Goal: Task Accomplishment & Management: Manage account settings

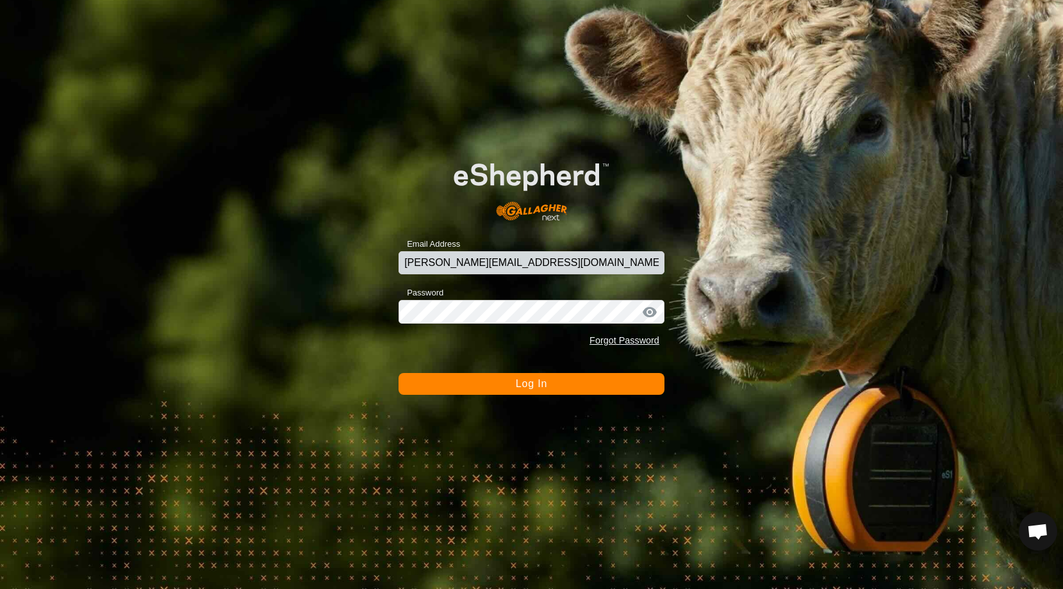
click at [531, 380] on span "Log In" at bounding box center [531, 383] width 31 height 11
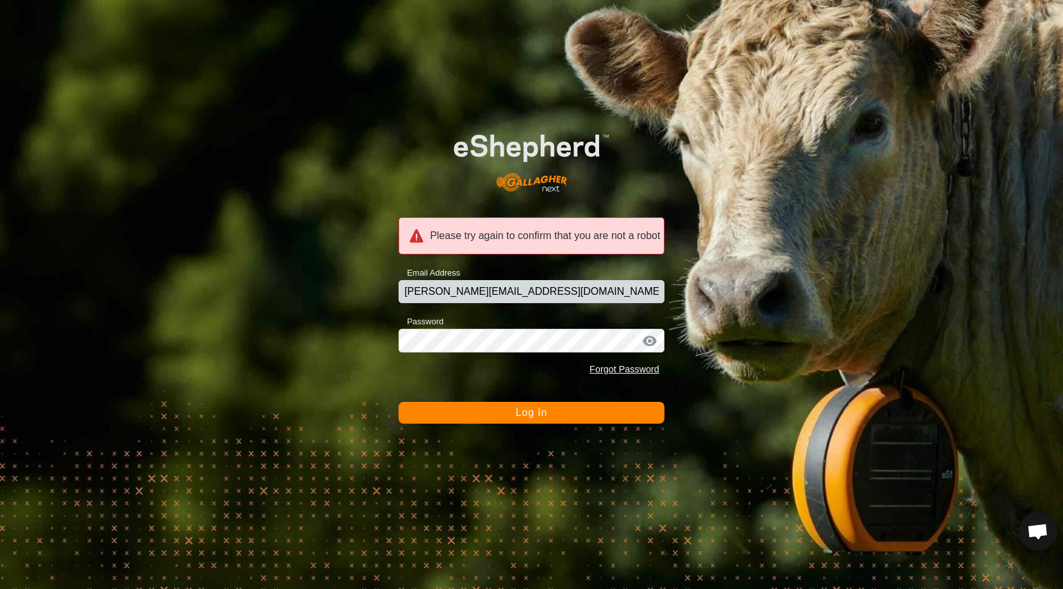
click at [515, 417] on button "Log In" at bounding box center [532, 413] width 266 height 22
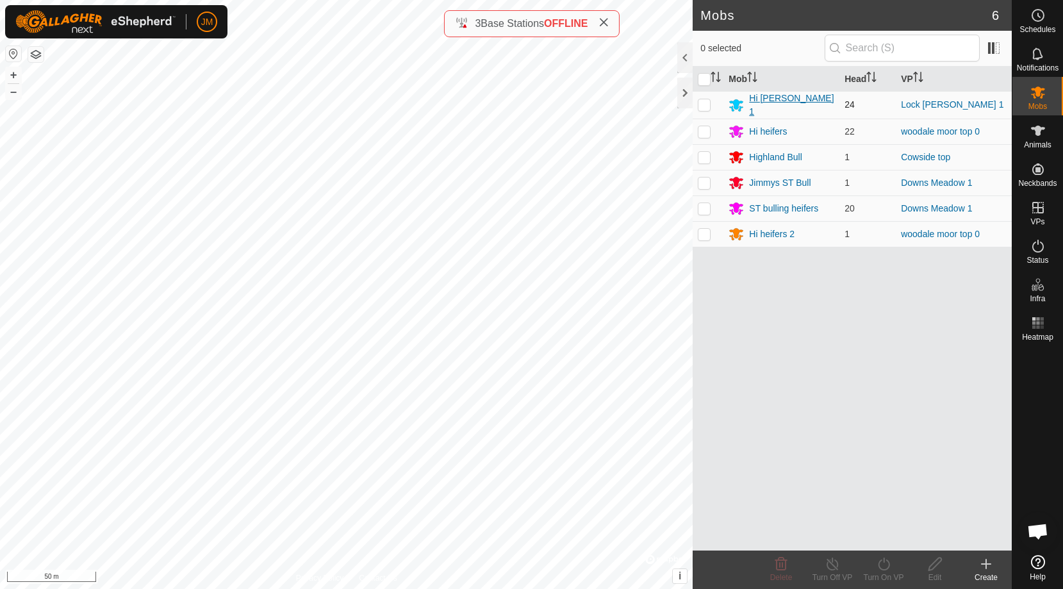
click at [771, 104] on div "Hi [PERSON_NAME] 1" at bounding box center [791, 105] width 85 height 27
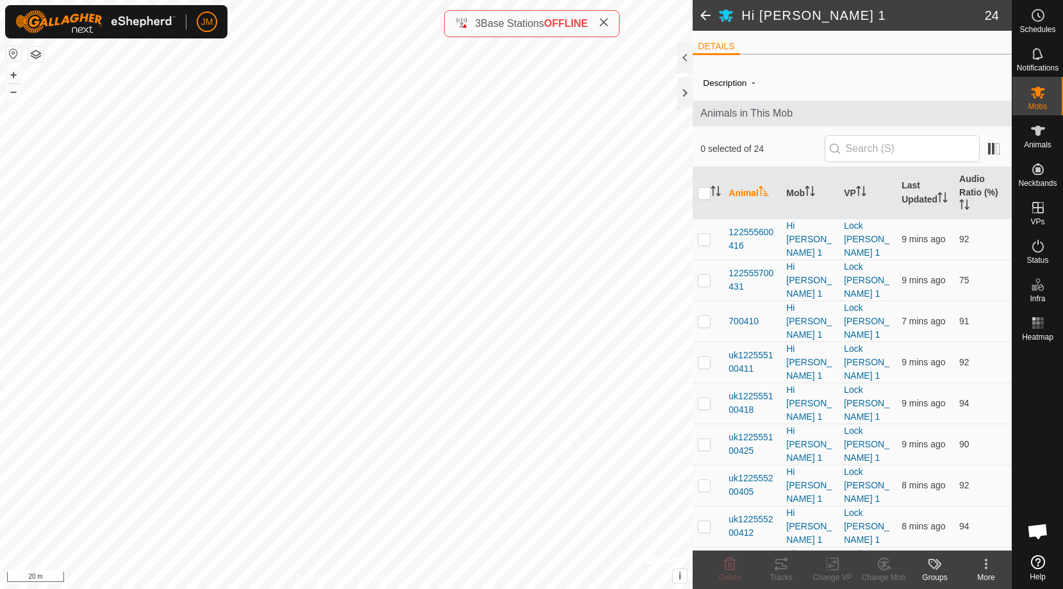
click at [709, 12] on span at bounding box center [706, 15] width 26 height 31
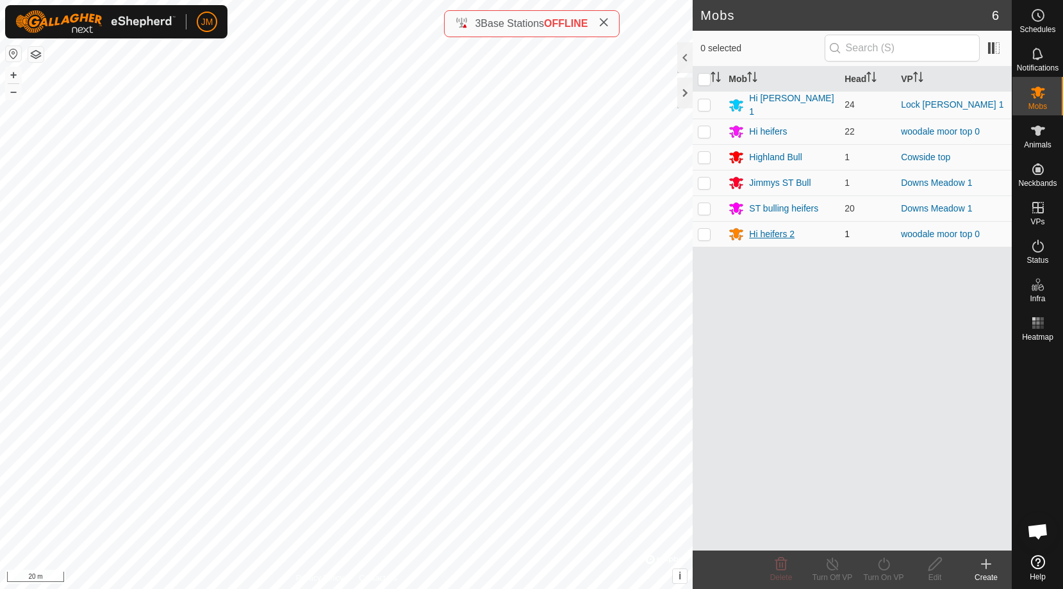
click at [777, 235] on div "Hi heifers 2" at bounding box center [771, 233] width 45 height 13
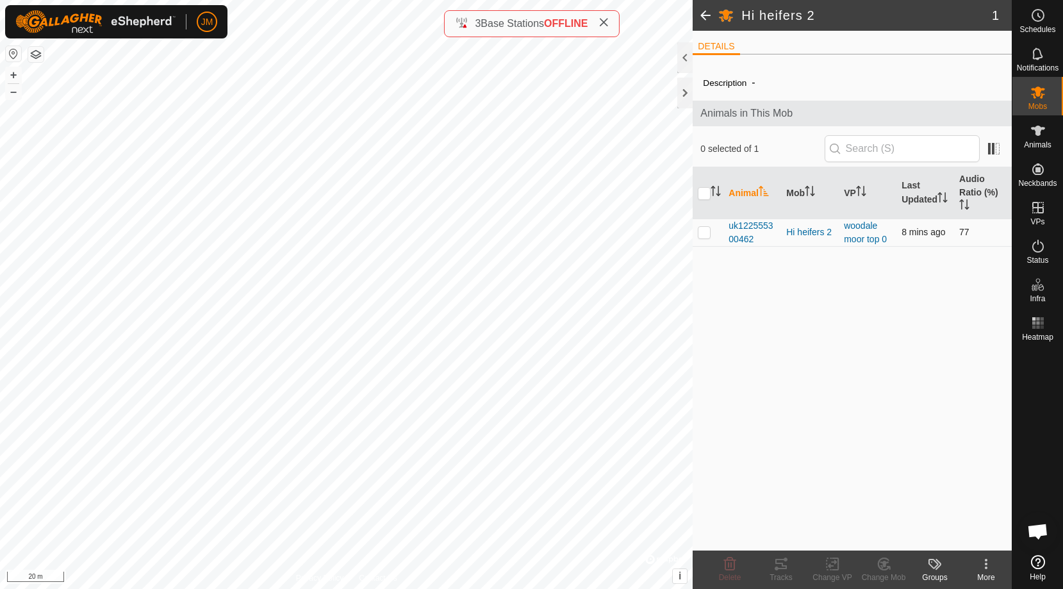
click at [708, 234] on p-checkbox at bounding box center [704, 232] width 13 height 10
checkbox input "true"
click at [885, 561] on icon at bounding box center [884, 563] width 16 height 15
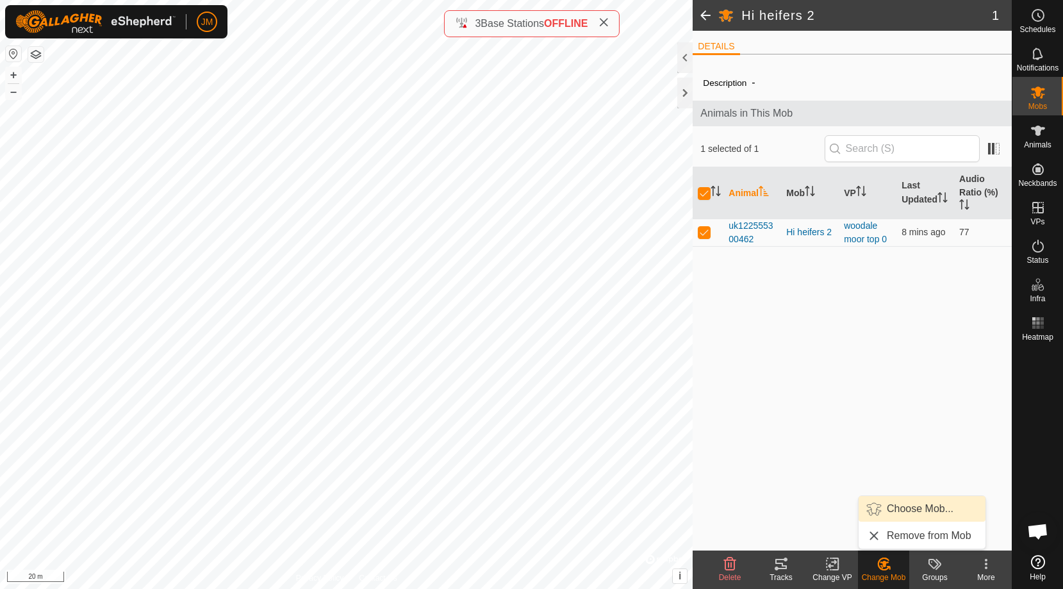
click at [914, 509] on link "Choose Mob..." at bounding box center [922, 509] width 127 height 26
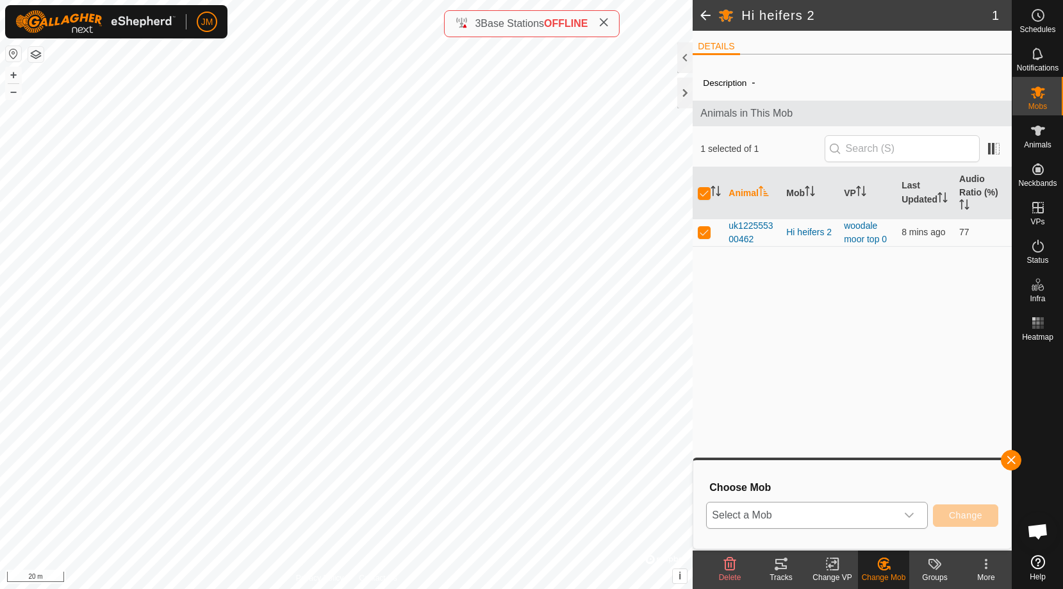
click at [914, 516] on icon "dropdown trigger" at bounding box center [909, 515] width 10 height 10
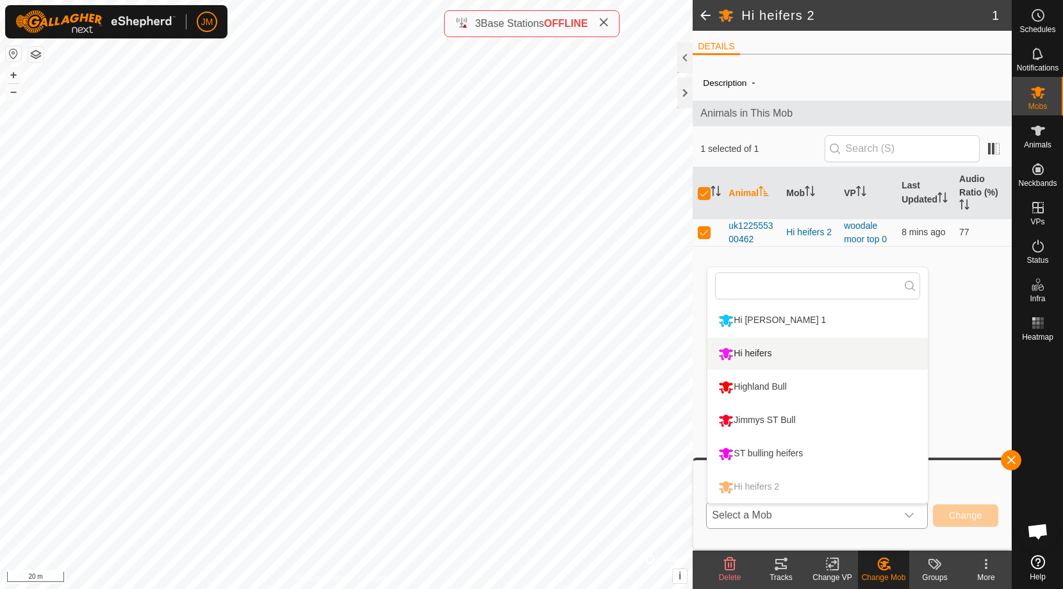
click at [809, 359] on li "Hi heifers" at bounding box center [817, 354] width 220 height 32
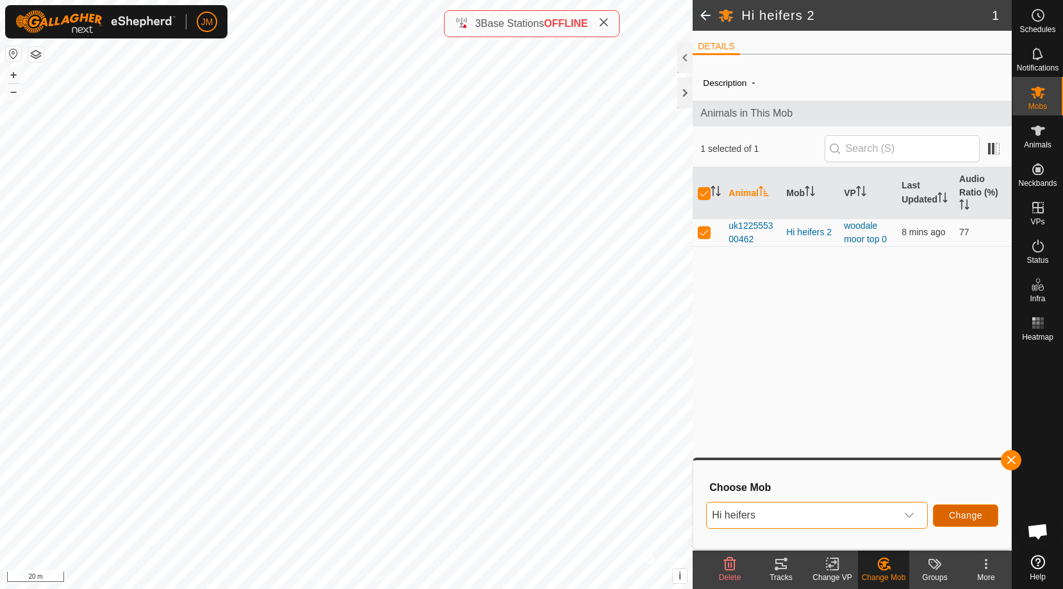
click at [972, 515] on span "Change" at bounding box center [965, 515] width 33 height 10
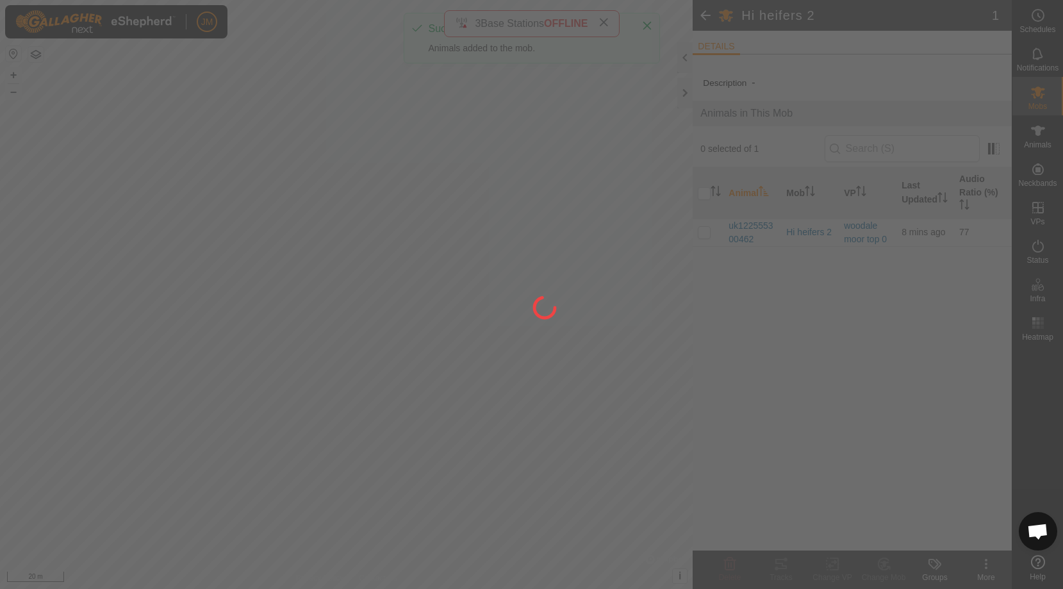
checkbox input "false"
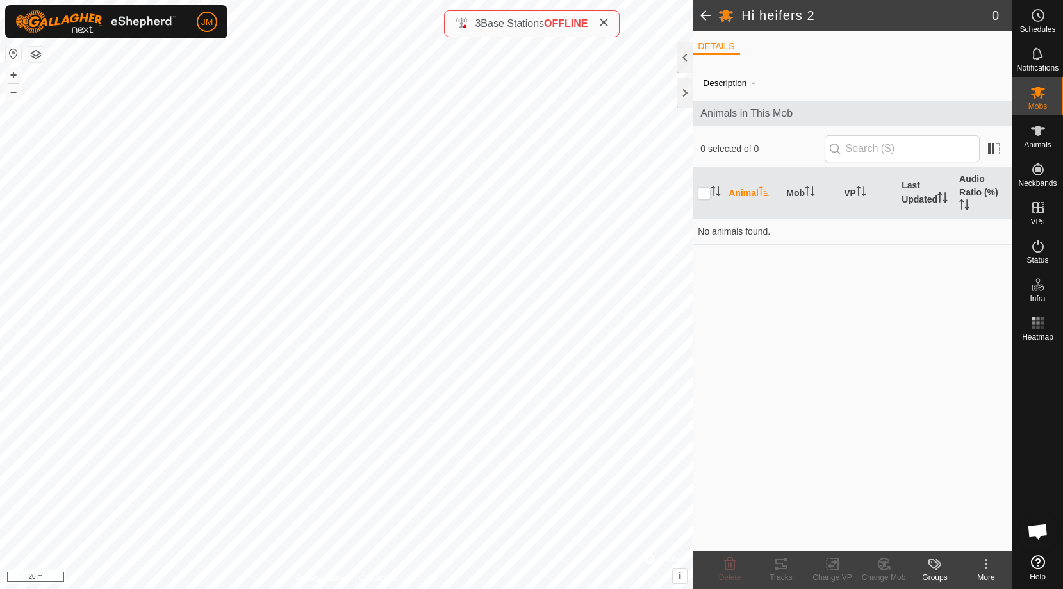
click at [704, 21] on span at bounding box center [706, 15] width 26 height 31
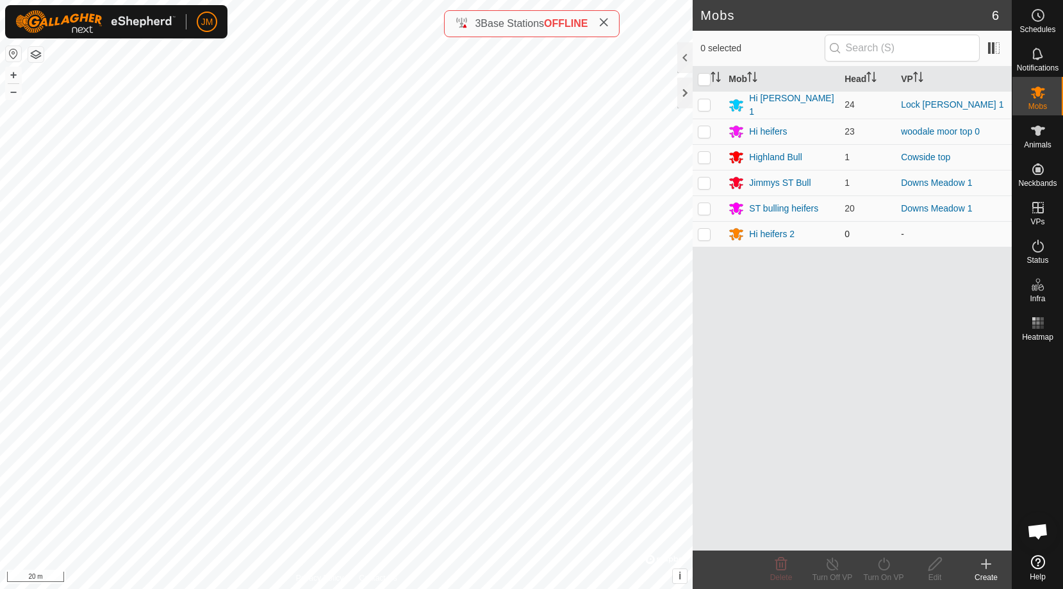
click at [702, 233] on p-checkbox at bounding box center [704, 234] width 13 height 10
click at [783, 568] on icon at bounding box center [780, 563] width 15 height 15
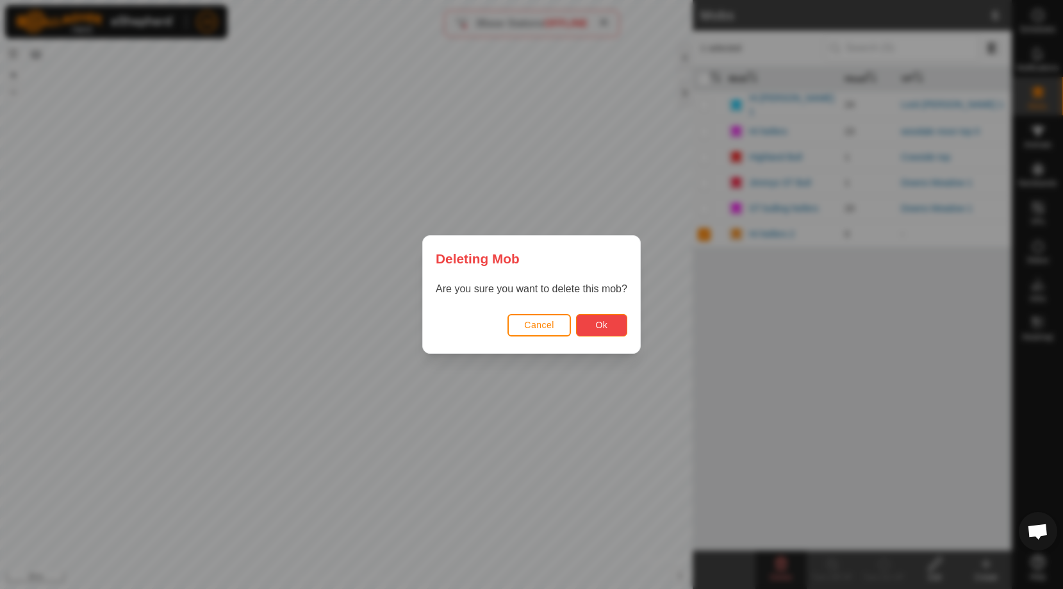
click at [598, 325] on span "Ok" at bounding box center [601, 325] width 12 height 10
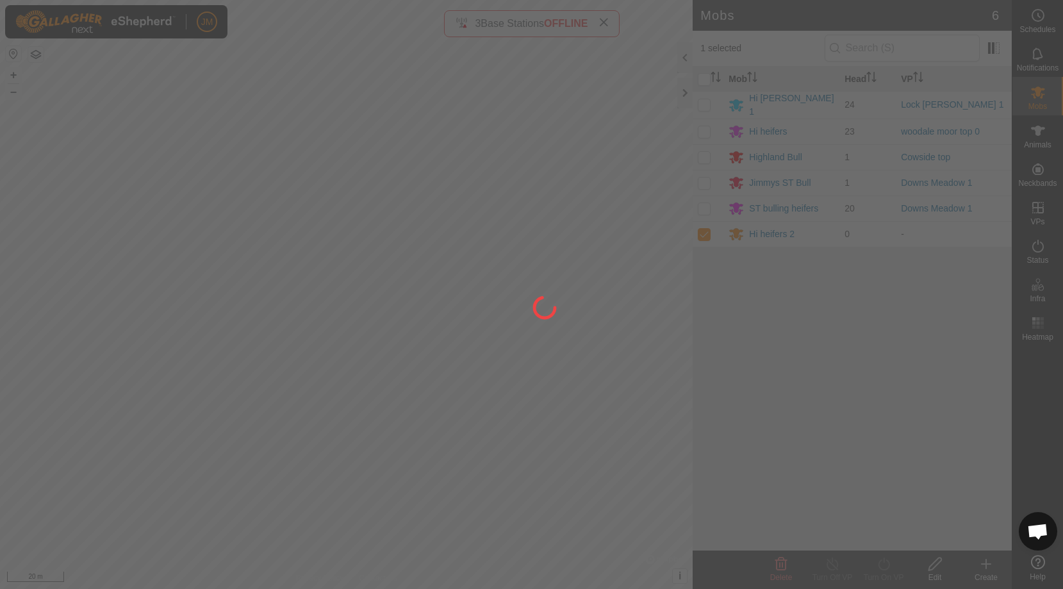
checkbox input "false"
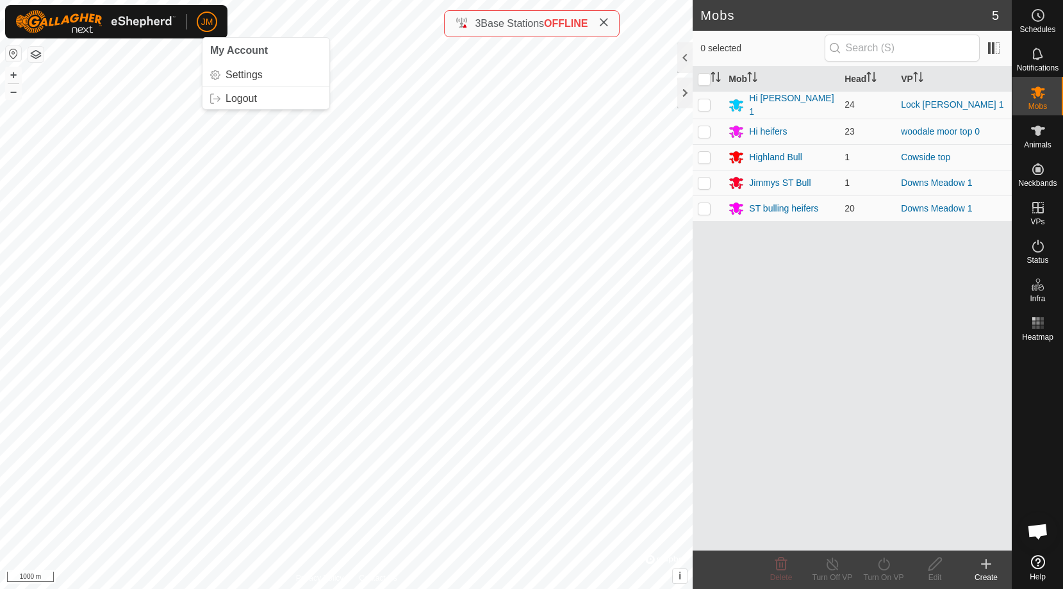
click at [208, 22] on span "JM" at bounding box center [207, 21] width 12 height 13
click at [238, 97] on link "Logout" at bounding box center [265, 98] width 127 height 21
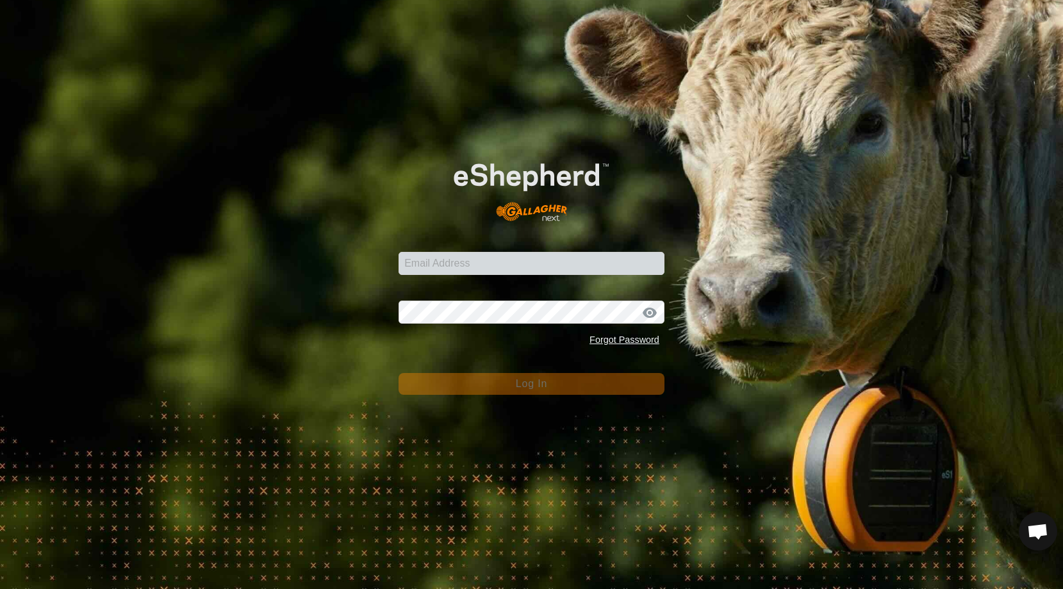
type input "[PERSON_NAME][EMAIL_ADDRESS][DOMAIN_NAME]"
